Goal: Transaction & Acquisition: Purchase product/service

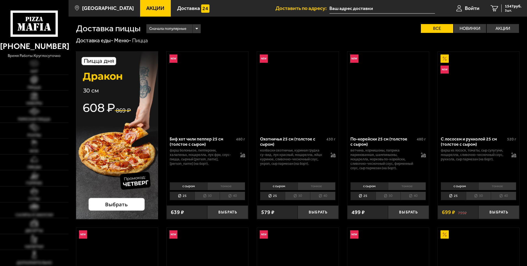
scroll to position [595, 0]
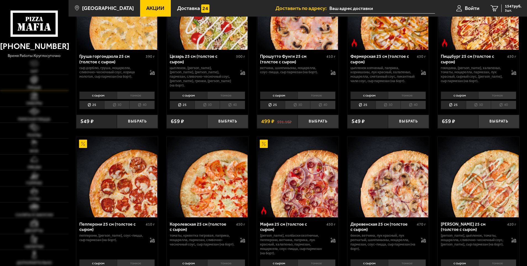
drag, startPoint x: 0, startPoint y: 0, endPoint x: 33, endPoint y: 85, distance: 91.3
click at [33, 86] on span "Пицца" at bounding box center [34, 88] width 14 height 4
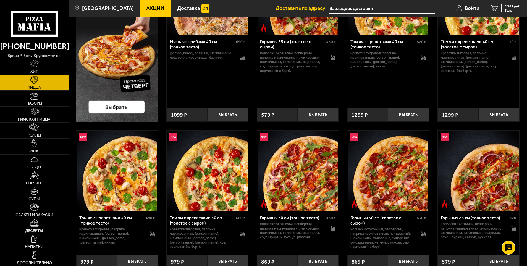
scroll to position [0, 0]
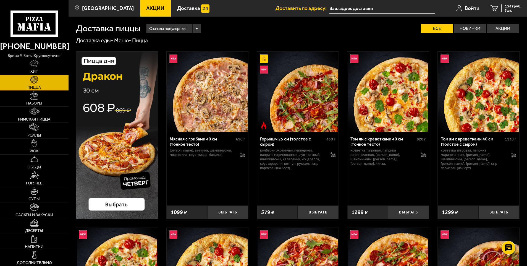
click at [115, 146] on img at bounding box center [117, 135] width 82 height 168
click at [117, 135] on img at bounding box center [117, 135] width 82 height 168
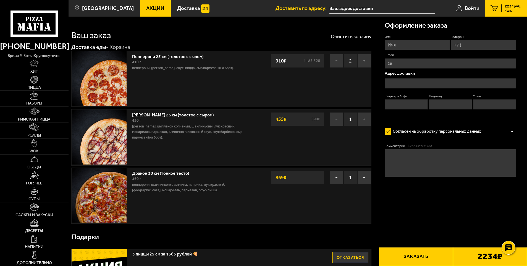
click at [109, 185] on img at bounding box center [99, 195] width 55 height 55
click at [337, 180] on button "−" at bounding box center [337, 177] width 14 height 14
click at [26, 86] on link "Пицца" at bounding box center [34, 83] width 69 height 16
